Goal: Information Seeking & Learning: Learn about a topic

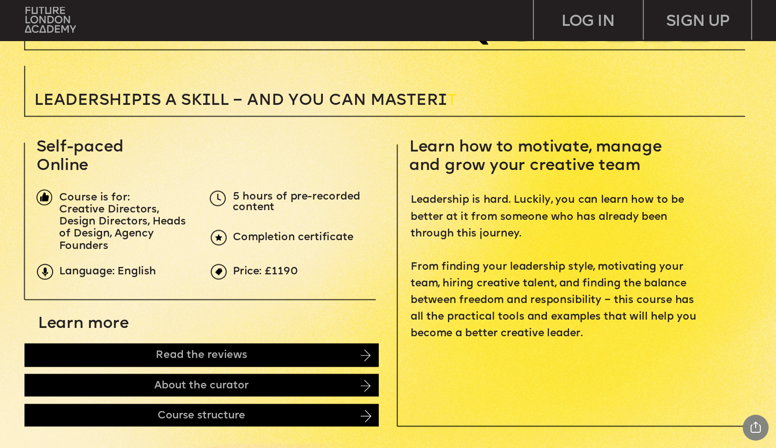
scroll to position [305, 0]
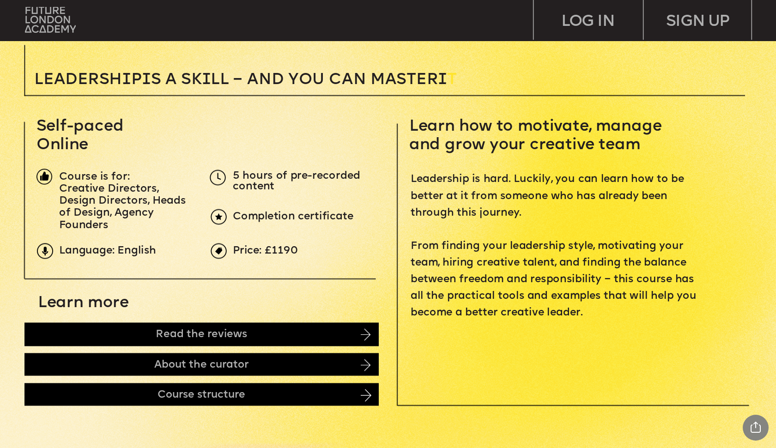
click at [97, 222] on span "Creative Directors, Design Directors, Heads of Design, Agency Founders" at bounding box center [124, 207] width 130 height 48
click at [97, 217] on span "Creative Directors, Design Directors, Heads of Design, Agency Founders" at bounding box center [124, 207] width 130 height 48
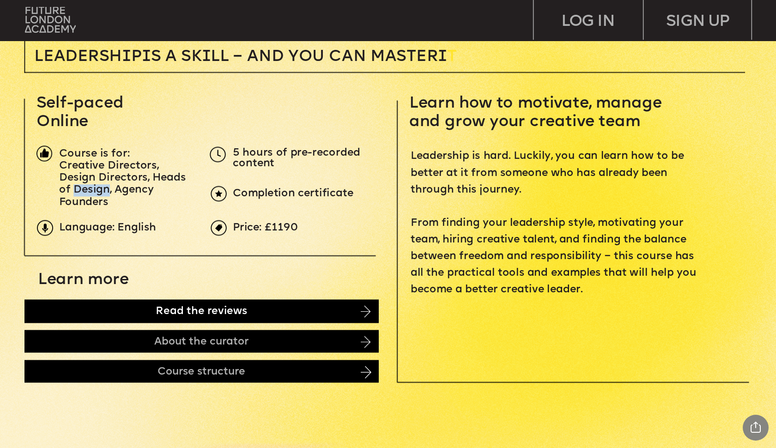
click at [145, 303] on div "Read the reviews" at bounding box center [201, 311] width 355 height 24
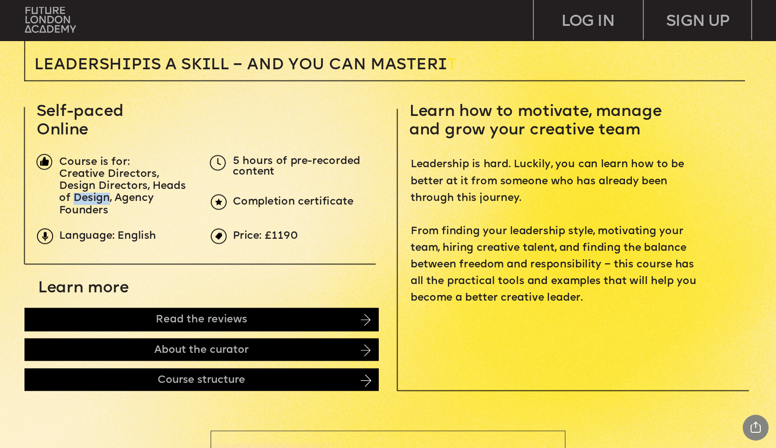
scroll to position [318, 0]
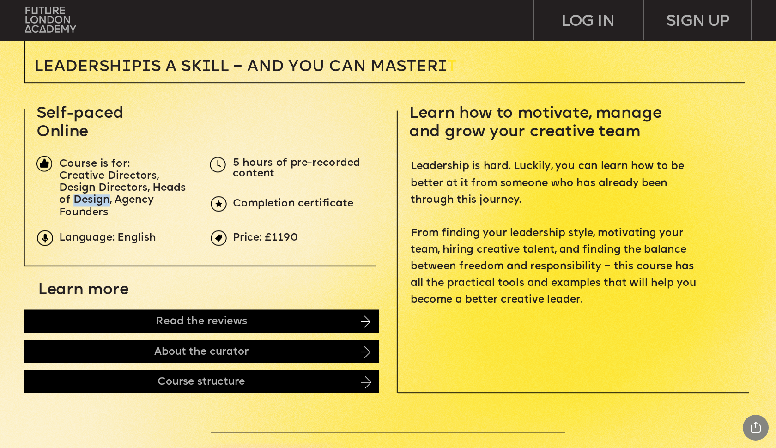
click at [496, 163] on span "Leadership is hard. Luckily, you can learn how to be better at it from someone …" at bounding box center [554, 233] width 289 height 145
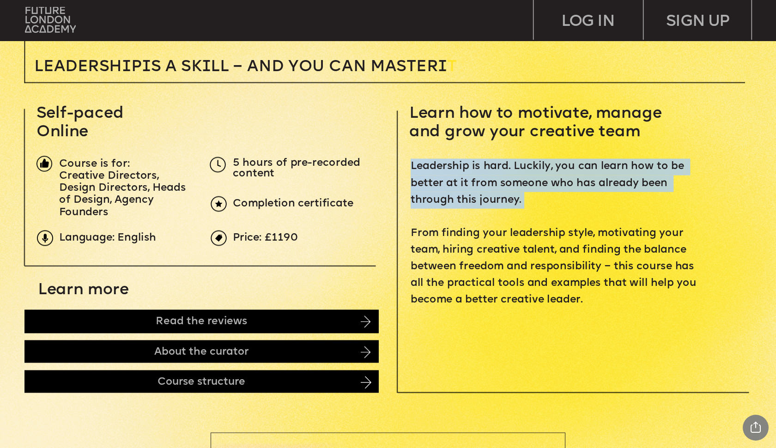
click at [496, 163] on span "Leadership is hard. Luckily, you can learn how to be better at it from someone …" at bounding box center [554, 233] width 289 height 145
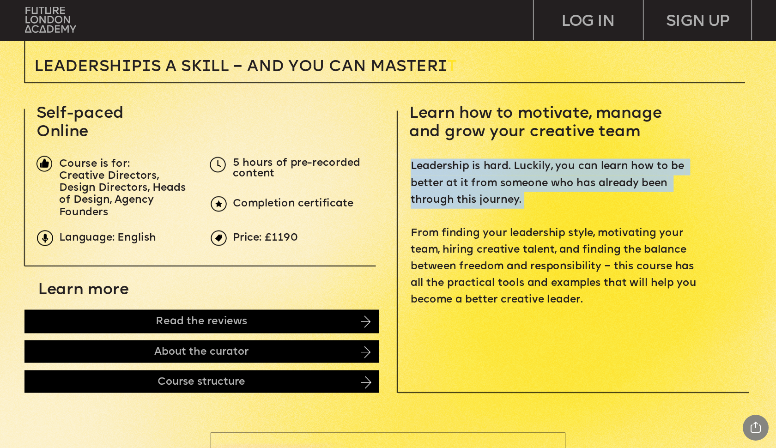
click at [496, 163] on span "Leadership is hard. Luckily, you can learn how to be better at it from someone …" at bounding box center [554, 233] width 289 height 145
click at [222, 235] on img at bounding box center [219, 238] width 16 height 16
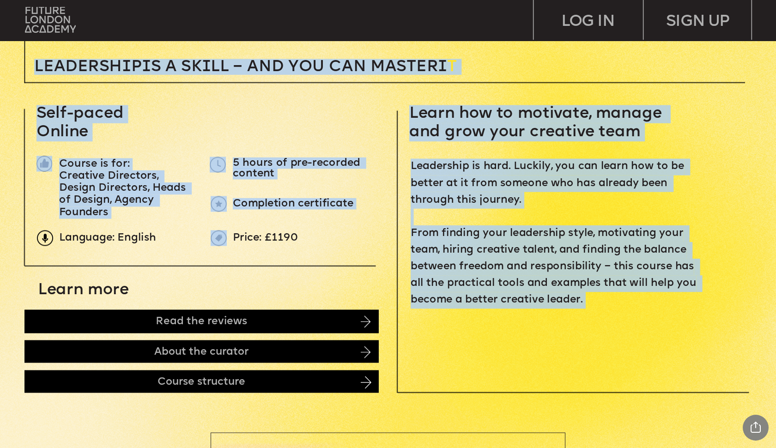
drag, startPoint x: 272, startPoint y: 194, endPoint x: 324, endPoint y: 203, distance: 53.4
click at [324, 203] on span "Completion certificate" at bounding box center [293, 204] width 121 height 12
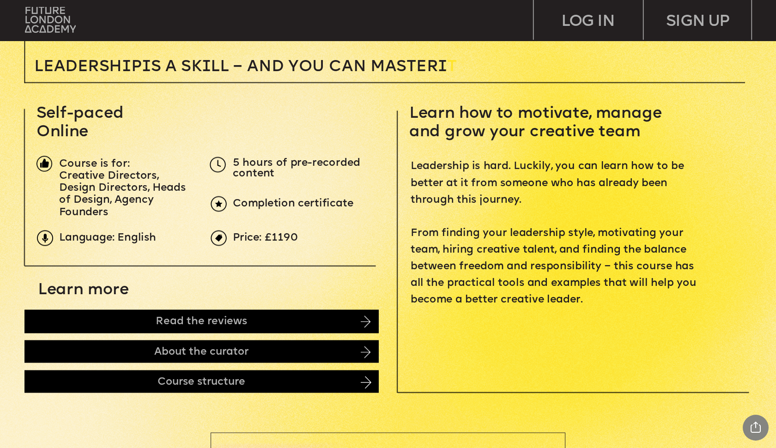
click at [324, 203] on span "Completion certificate" at bounding box center [293, 204] width 121 height 12
click at [514, 267] on span "Leadership is hard. Luckily, you can learn how to be better at it from someone …" at bounding box center [554, 233] width 289 height 145
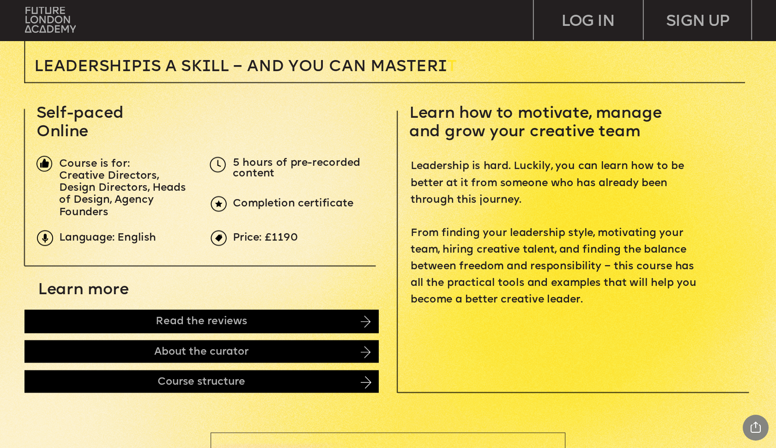
click at [514, 267] on span "Leadership is hard. Luckily, you can learn how to be better at it from someone …" at bounding box center [554, 233] width 289 height 145
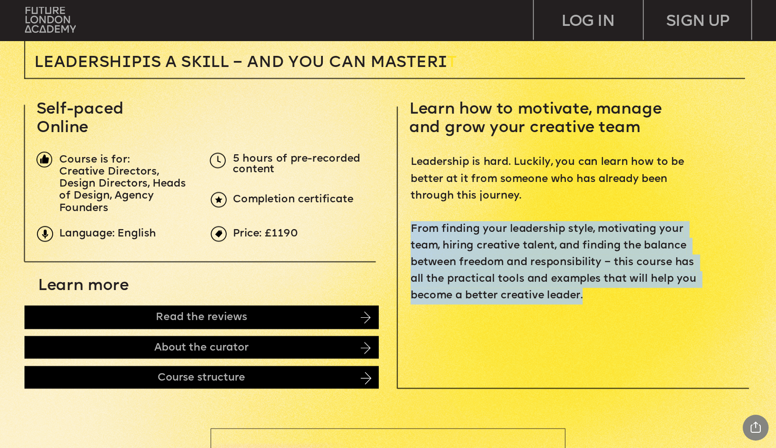
scroll to position [356, 0]
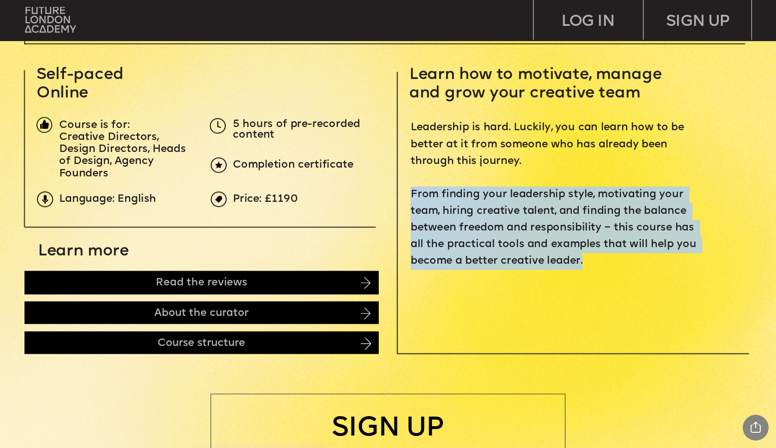
click at [510, 271] on p "‍" at bounding box center [556, 278] width 292 height 17
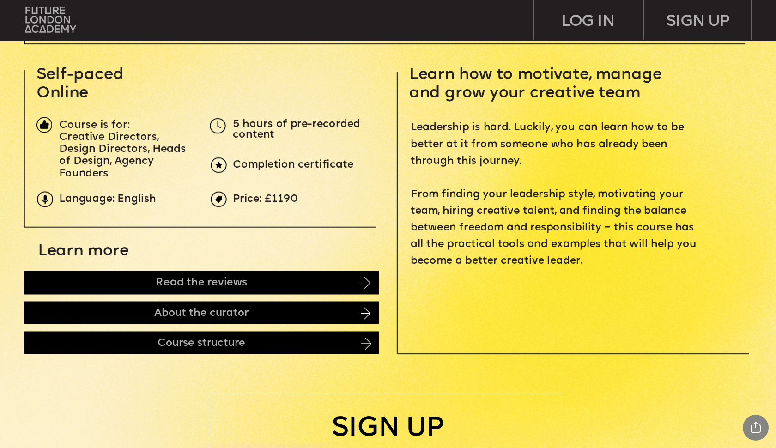
click at [510, 271] on p "‍" at bounding box center [556, 278] width 292 height 17
click at [507, 260] on span "Leadership is hard. Luckily, you can learn how to be better at it from someone …" at bounding box center [554, 194] width 289 height 145
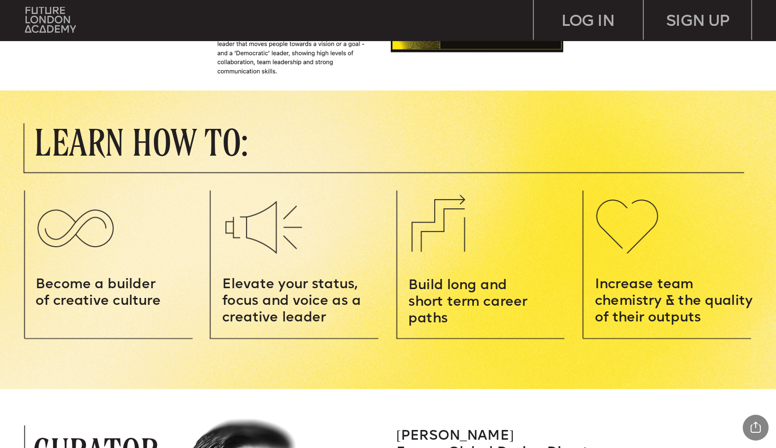
scroll to position [1141, 0]
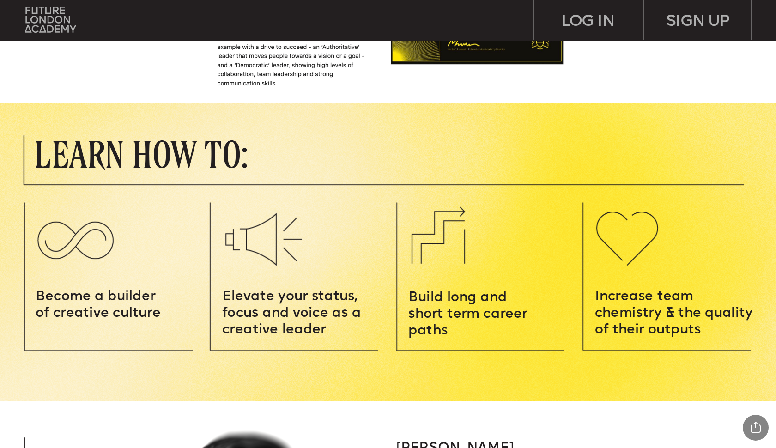
click at [118, 270] on img at bounding box center [75, 238] width 97 height 69
drag, startPoint x: 144, startPoint y: 299, endPoint x: 156, endPoint y: 312, distance: 17.7
click at [162, 317] on p "Become a builder of creative culture" at bounding box center [101, 305] width 131 height 33
click at [156, 312] on span "Become a builder of creative culture" at bounding box center [98, 305] width 125 height 30
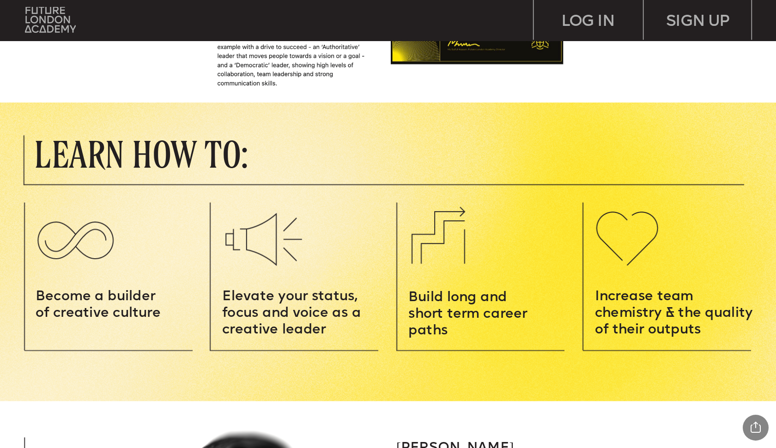
click at [156, 312] on span "Become a builder of creative culture" at bounding box center [98, 305] width 125 height 30
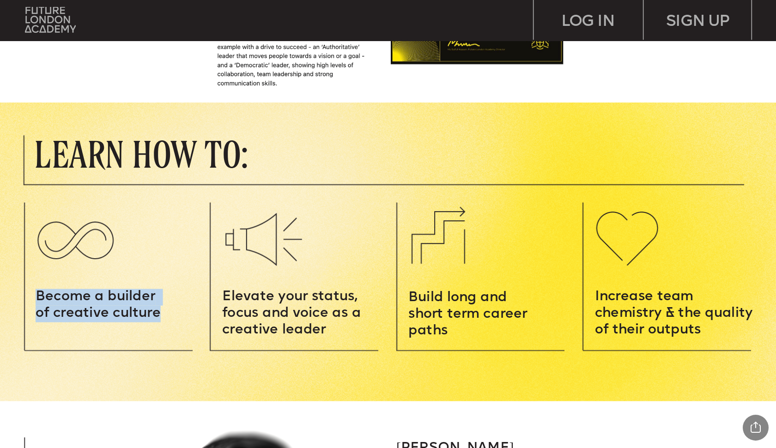
scroll to position [1145, 0]
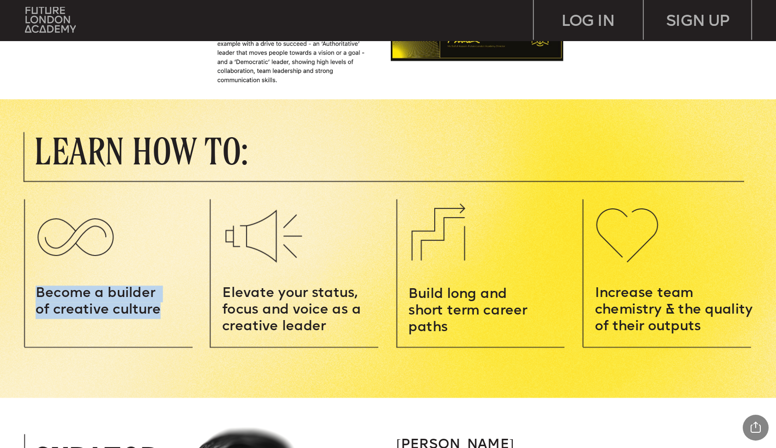
click at [156, 312] on span "Become a builder of creative culture" at bounding box center [98, 302] width 125 height 30
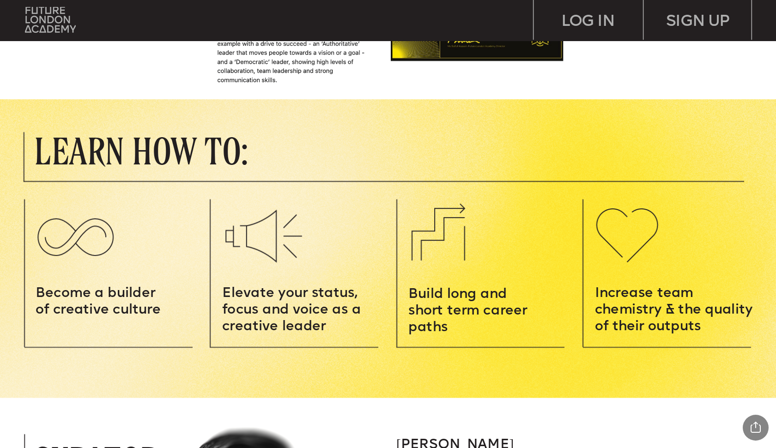
click at [156, 312] on span "Become a builder of creative culture" at bounding box center [98, 302] width 125 height 30
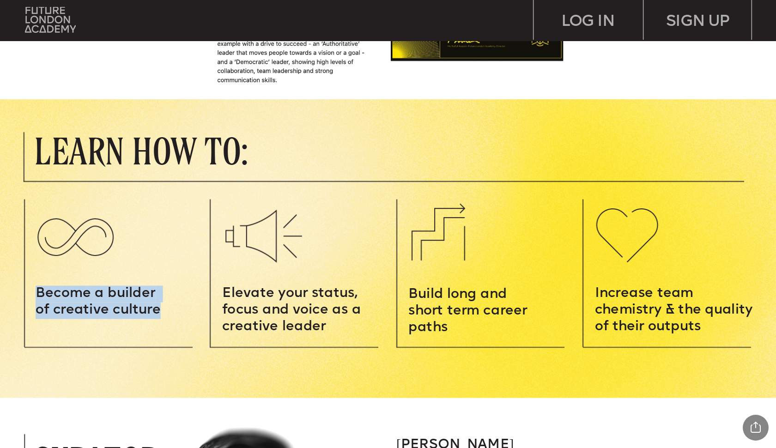
click at [281, 315] on span "Elevate your status, focus and voice as a creative leader" at bounding box center [293, 310] width 142 height 47
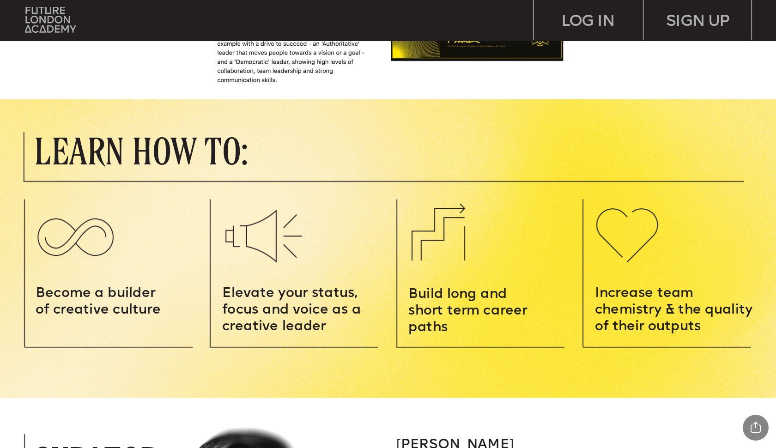
click at [281, 315] on span "Elevate your status, focus and voice as a creative leader" at bounding box center [293, 310] width 142 height 47
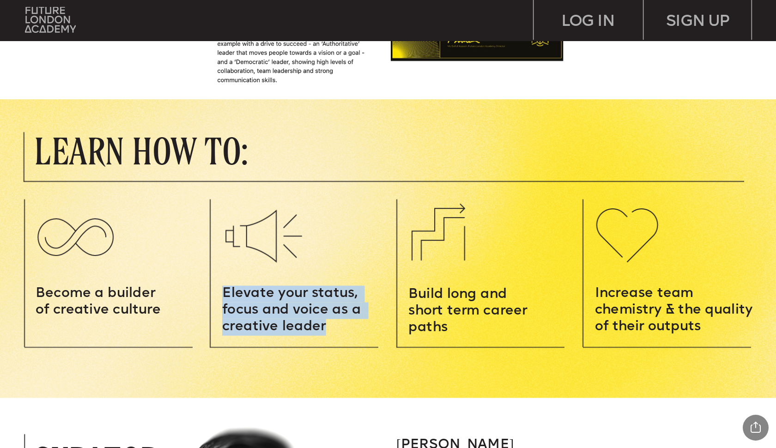
click at [281, 315] on span "Elevate your status, focus and voice as a creative leader" at bounding box center [293, 310] width 142 height 47
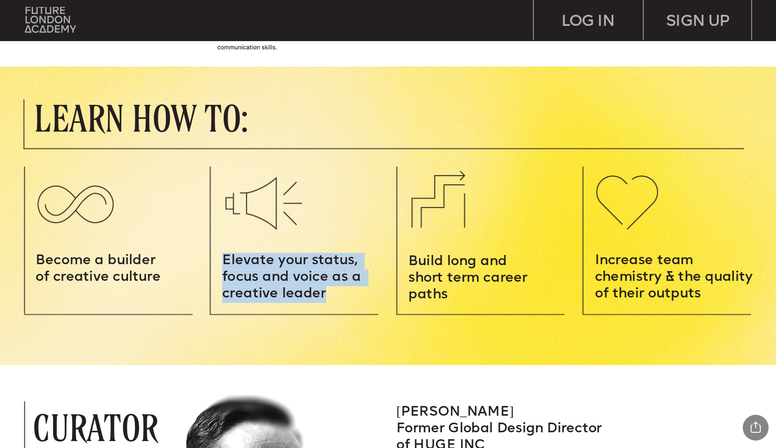
scroll to position [1178, 0]
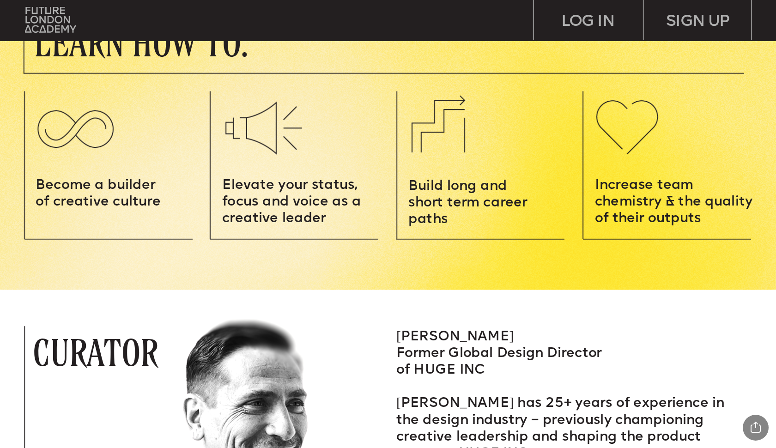
scroll to position [1253, 0]
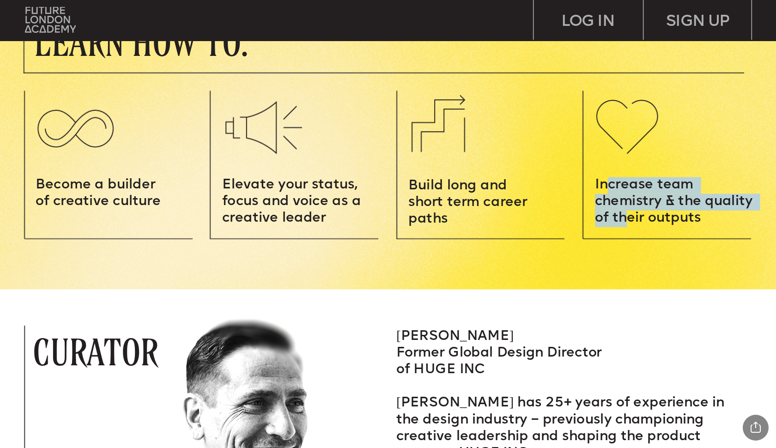
drag, startPoint x: 607, startPoint y: 184, endPoint x: 629, endPoint y: 209, distance: 33.4
click at [629, 209] on p "Increase team chemistry & the quality of their outputs" at bounding box center [678, 202] width 166 height 50
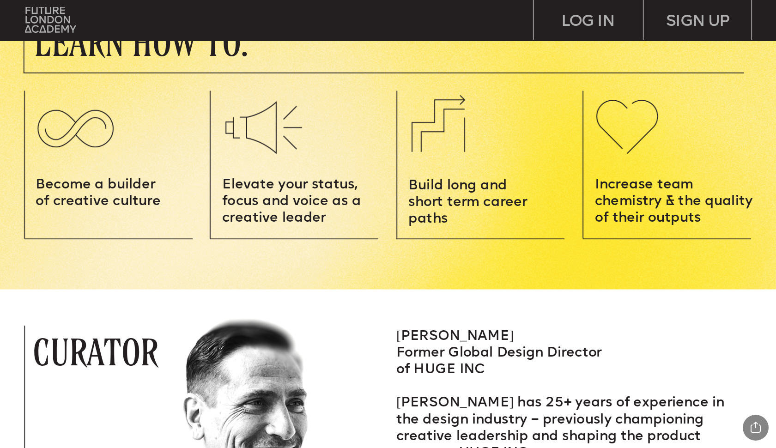
click at [629, 209] on p "Increase team chemistry & the quality of their outputs" at bounding box center [678, 202] width 166 height 50
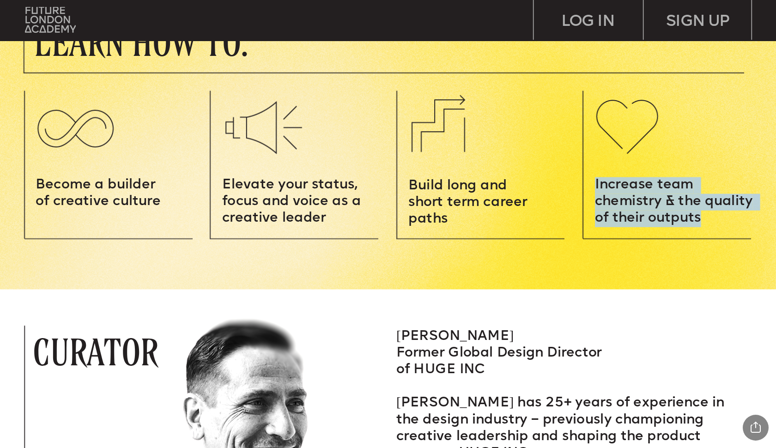
click at [629, 209] on p "Increase team chemistry & the quality of their outputs" at bounding box center [678, 202] width 166 height 50
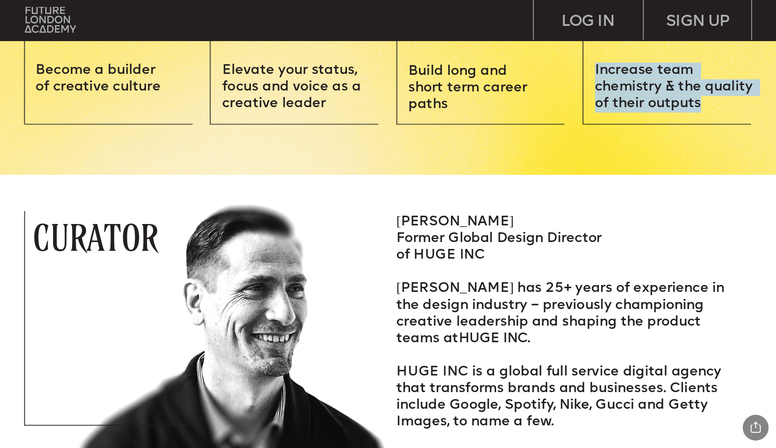
scroll to position [1422, 0]
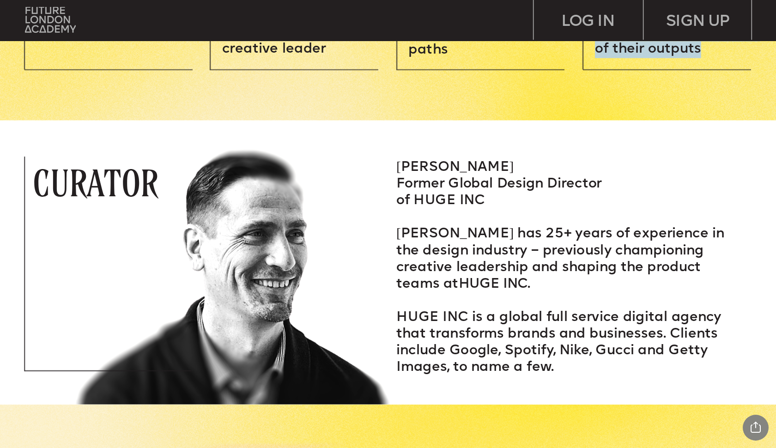
drag, startPoint x: 430, startPoint y: 191, endPoint x: 588, endPoint y: 282, distance: 182.2
click at [588, 282] on div "[PERSON_NAME] Former Global Design Director of HUGE INC [PERSON_NAME] has 25+ y…" at bounding box center [570, 268] width 349 height 217
click at [591, 282] on p "[PERSON_NAME] has 25+ years of experience in the design industry – previously c…" at bounding box center [570, 259] width 349 height 66
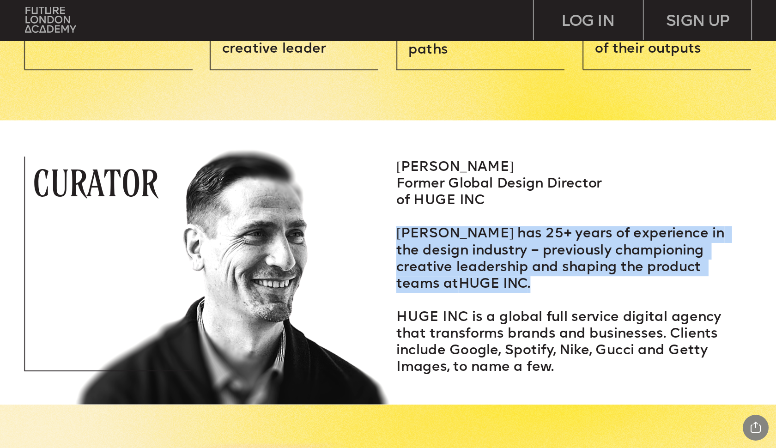
click at [591, 282] on p "[PERSON_NAME] has 25+ years of experience in the design industry – previously c…" at bounding box center [570, 259] width 349 height 66
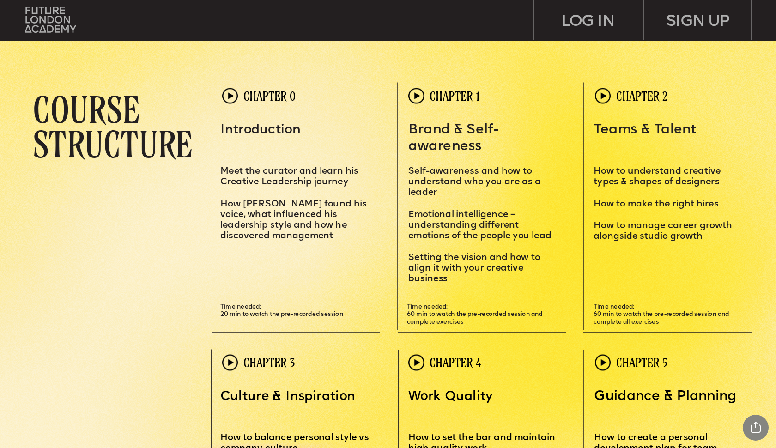
scroll to position [2218, 0]
